Goal: Information Seeking & Learning: Learn about a topic

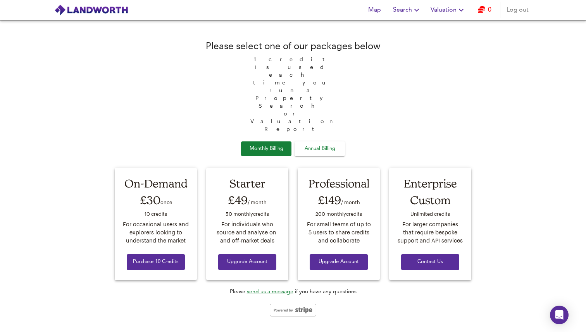
click at [450, 11] on span "Valuation" at bounding box center [447, 10] width 35 height 11
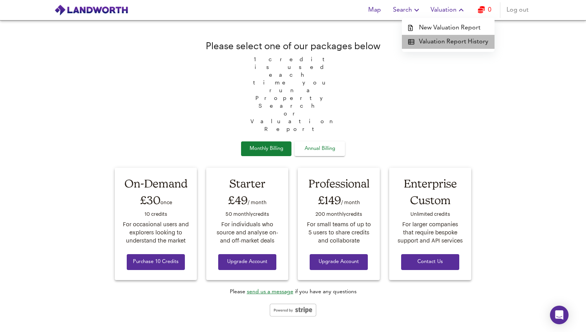
click at [455, 43] on li "Valuation Report History" at bounding box center [448, 42] width 93 height 14
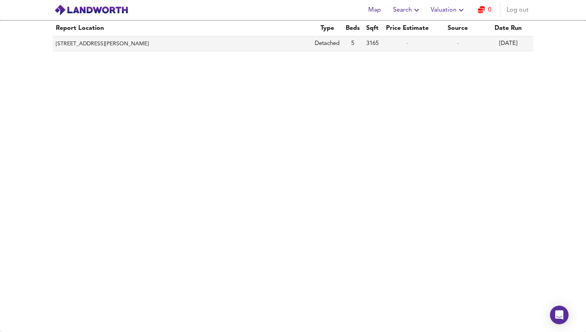
click at [125, 43] on th "[STREET_ADDRESS][PERSON_NAME]" at bounding box center [182, 43] width 259 height 15
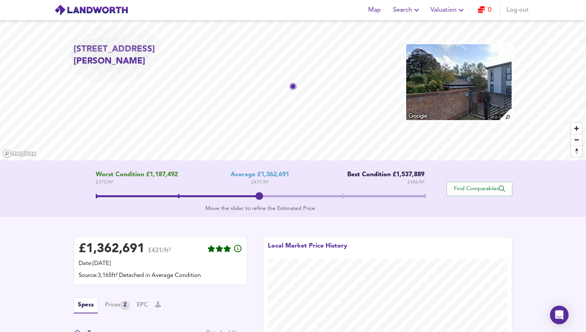
scroll to position [154, 0]
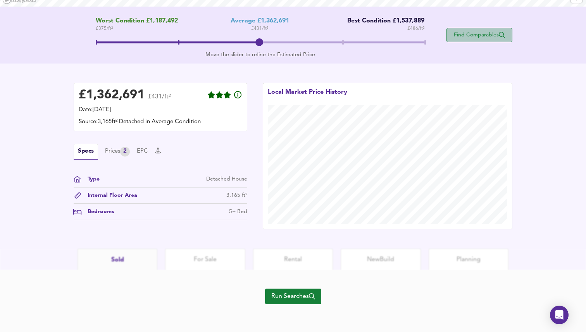
click at [485, 36] on span "Find Comparables" at bounding box center [479, 34] width 57 height 7
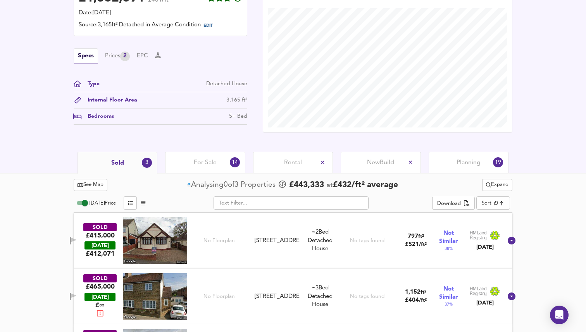
scroll to position [270, 0]
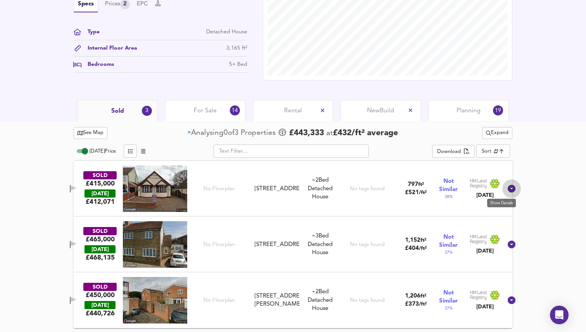
click at [507, 188] on icon at bounding box center [511, 188] width 9 height 9
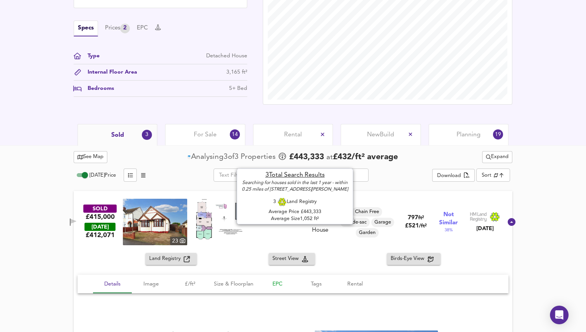
scroll to position [235, 0]
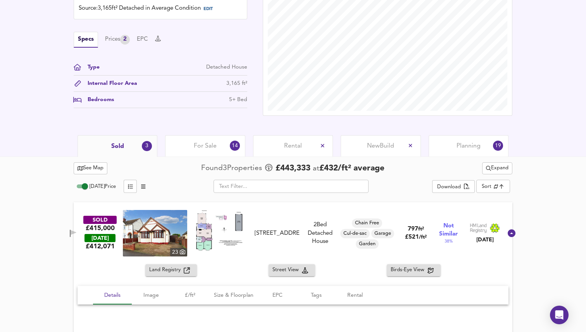
click at [505, 166] on span "Expand" at bounding box center [497, 168] width 22 height 9
click at [358, 150] on div "New Build" at bounding box center [381, 145] width 80 height 21
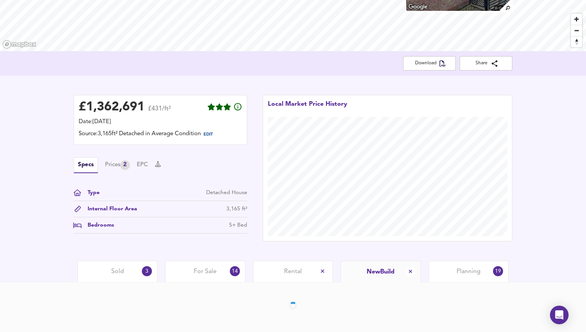
scroll to position [137, 0]
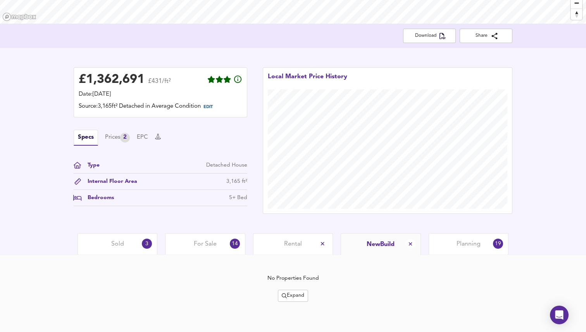
click at [184, 247] on div "For Sale 14" at bounding box center [205, 243] width 80 height 21
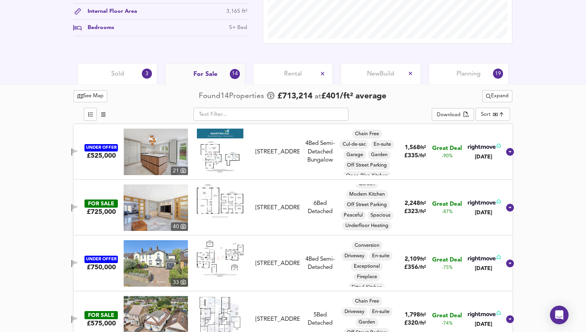
scroll to position [306, 0]
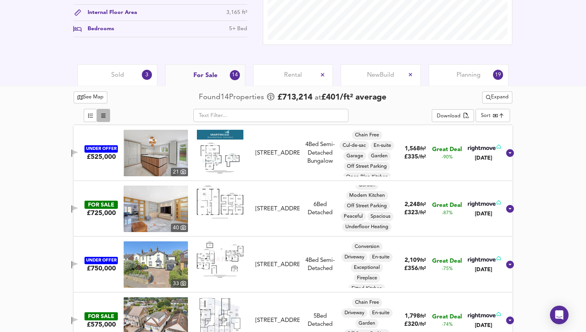
click at [105, 115] on icon "button" at bounding box center [103, 116] width 4 height 4
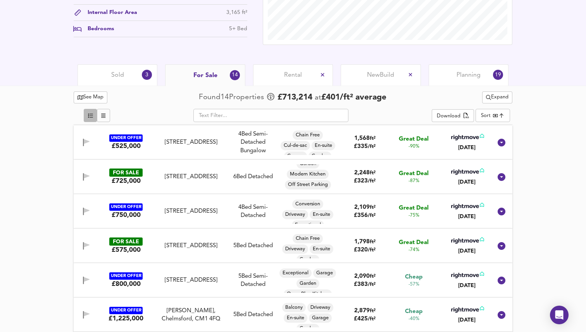
click at [91, 117] on icon "button" at bounding box center [90, 115] width 5 height 5
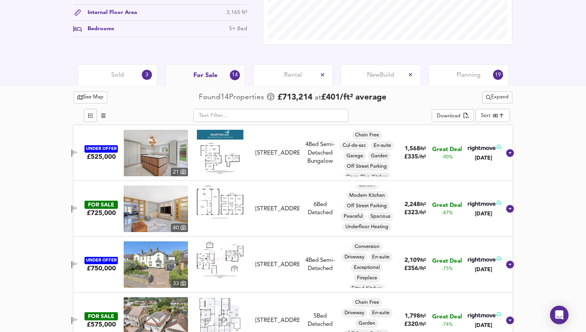
click at [470, 77] on span "Planning" at bounding box center [468, 75] width 24 height 9
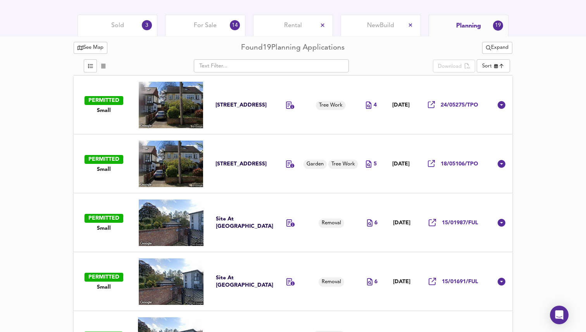
scroll to position [348, 0]
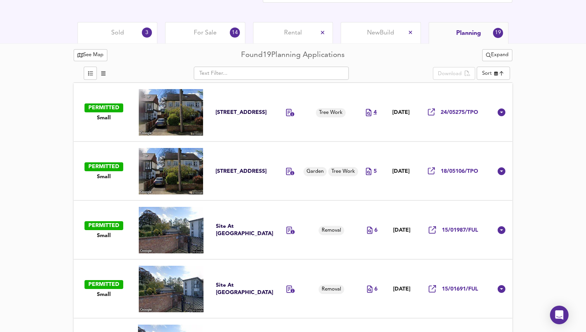
click at [366, 111] on div "4" at bounding box center [371, 112] width 10 height 7
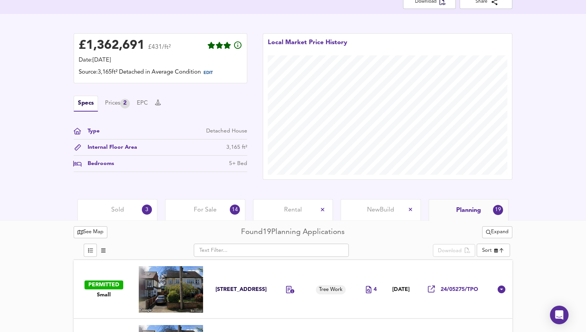
scroll to position [0, 0]
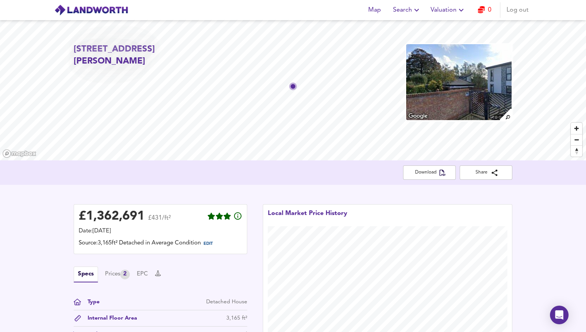
click at [451, 11] on span "Valuation" at bounding box center [447, 10] width 35 height 11
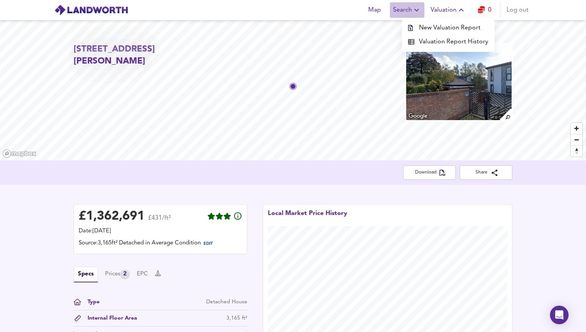
click at [413, 11] on icon "button" at bounding box center [416, 9] width 9 height 9
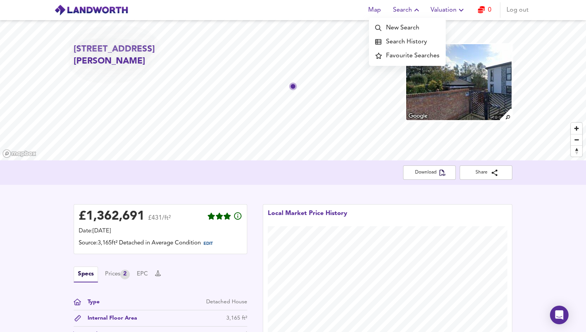
click at [372, 15] on button "Map" at bounding box center [374, 9] width 25 height 15
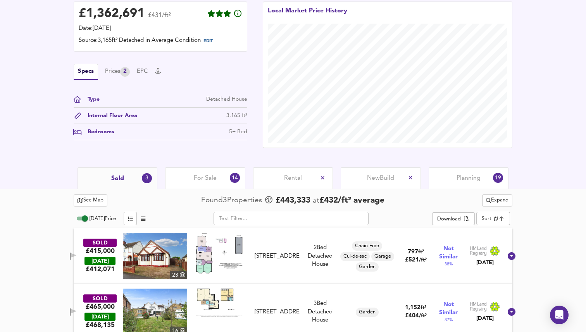
scroll to position [270, 0]
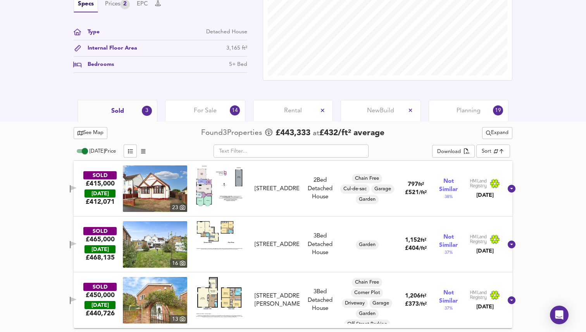
click at [200, 114] on span "For Sale" at bounding box center [205, 111] width 23 height 9
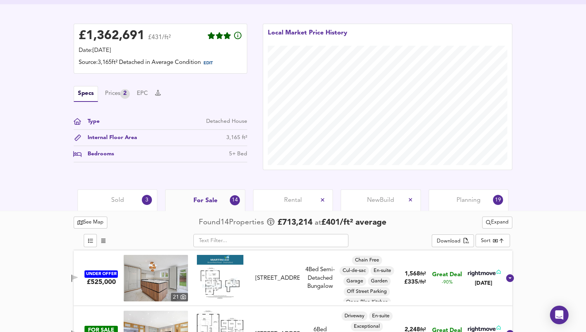
scroll to position [372, 0]
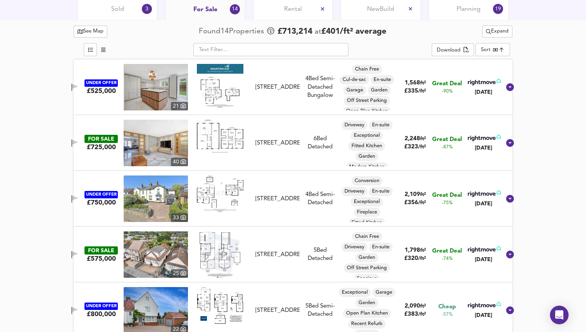
click at [112, 86] on div "UNDER OFFER" at bounding box center [100, 82] width 33 height 7
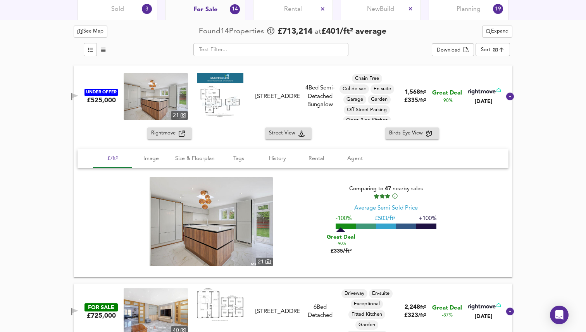
click at [112, 86] on div "UNDER OFFER £525,000 [STREET_ADDRESS] 4 Bed Semi-Detached Bungalow Chain Free C…" at bounding box center [283, 96] width 433 height 46
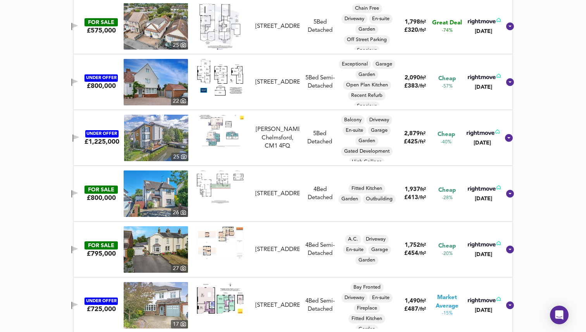
scroll to position [812, 0]
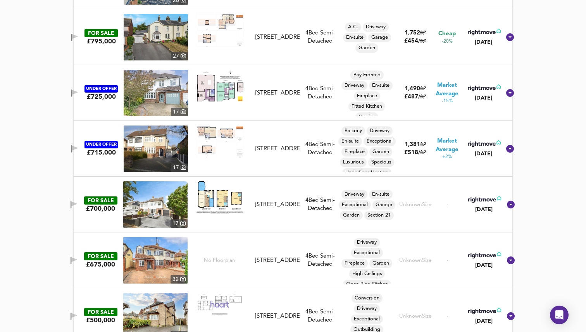
click at [506, 93] on icon at bounding box center [510, 93] width 8 height 8
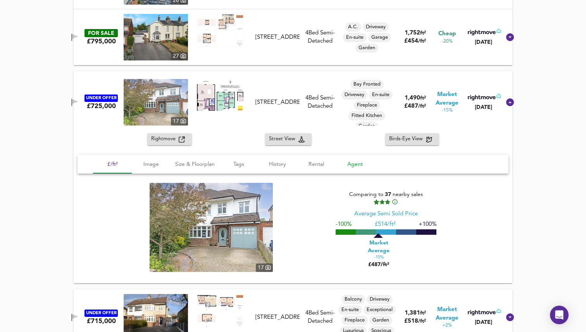
click at [349, 162] on span "Agent" at bounding box center [354, 165] width 29 height 10
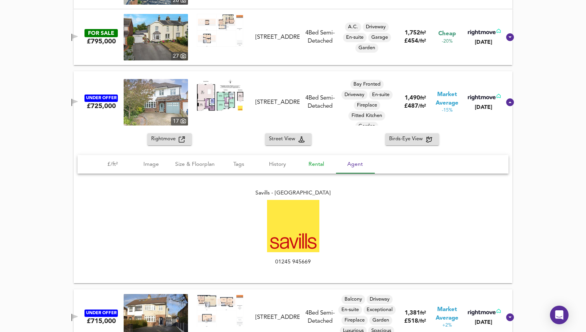
click at [310, 166] on span "Rental" at bounding box center [315, 165] width 29 height 10
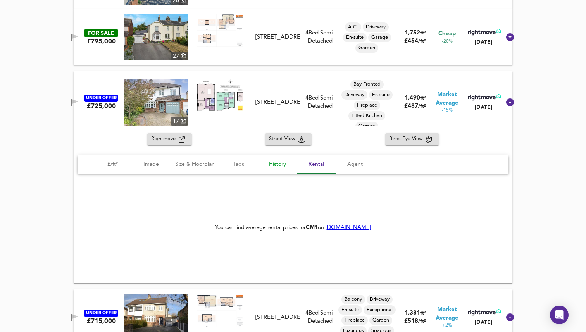
click at [274, 166] on span "History" at bounding box center [277, 165] width 29 height 10
click at [246, 165] on span "Tags" at bounding box center [238, 165] width 29 height 10
click at [237, 165] on span "Tags" at bounding box center [238, 165] width 29 height 10
click at [196, 172] on button "Size & Floorplan" at bounding box center [194, 164] width 49 height 19
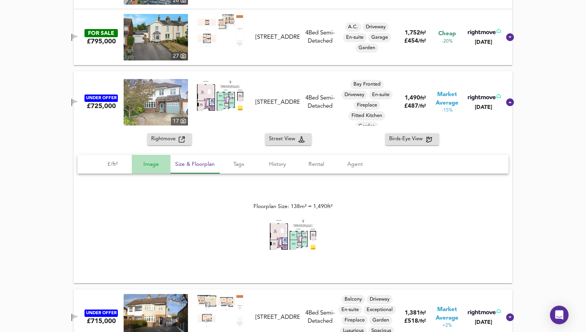
click at [151, 160] on span "Image" at bounding box center [150, 165] width 29 height 10
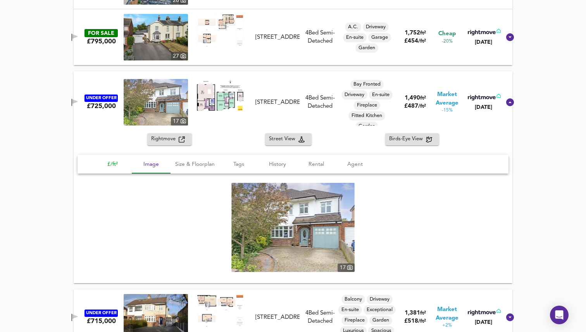
click at [116, 164] on span "£/ft²" at bounding box center [112, 165] width 29 height 10
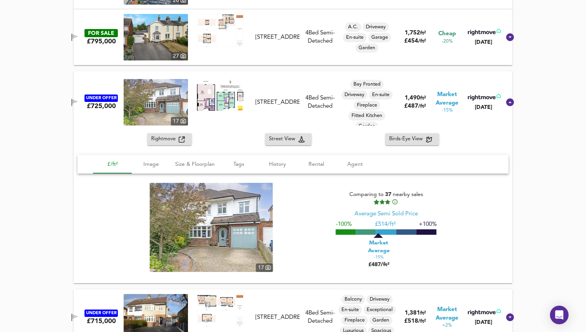
scroll to position [1052, 0]
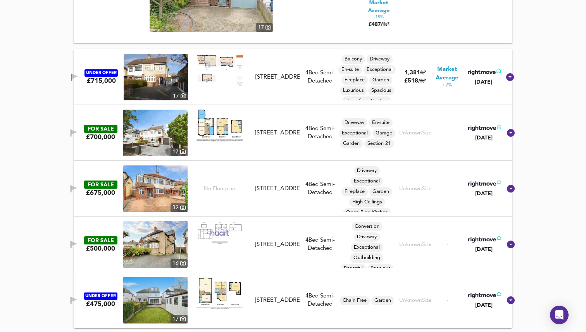
click at [501, 189] on div at bounding box center [510, 188] width 19 height 19
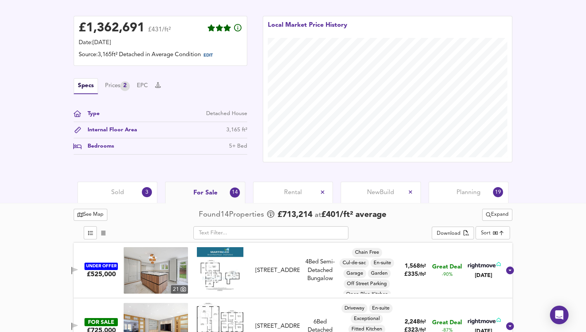
scroll to position [0, 0]
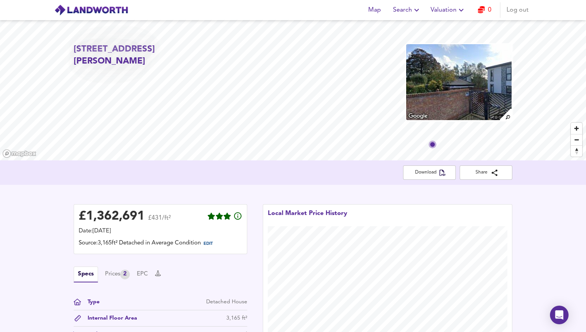
click at [97, 10] on img at bounding box center [91, 10] width 74 height 12
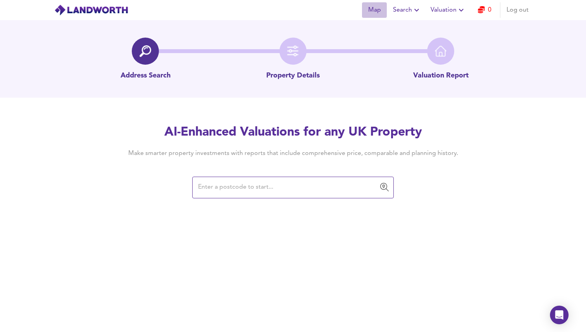
click at [376, 10] on span "Map" at bounding box center [374, 10] width 19 height 11
